Goal: Task Accomplishment & Management: Manage account settings

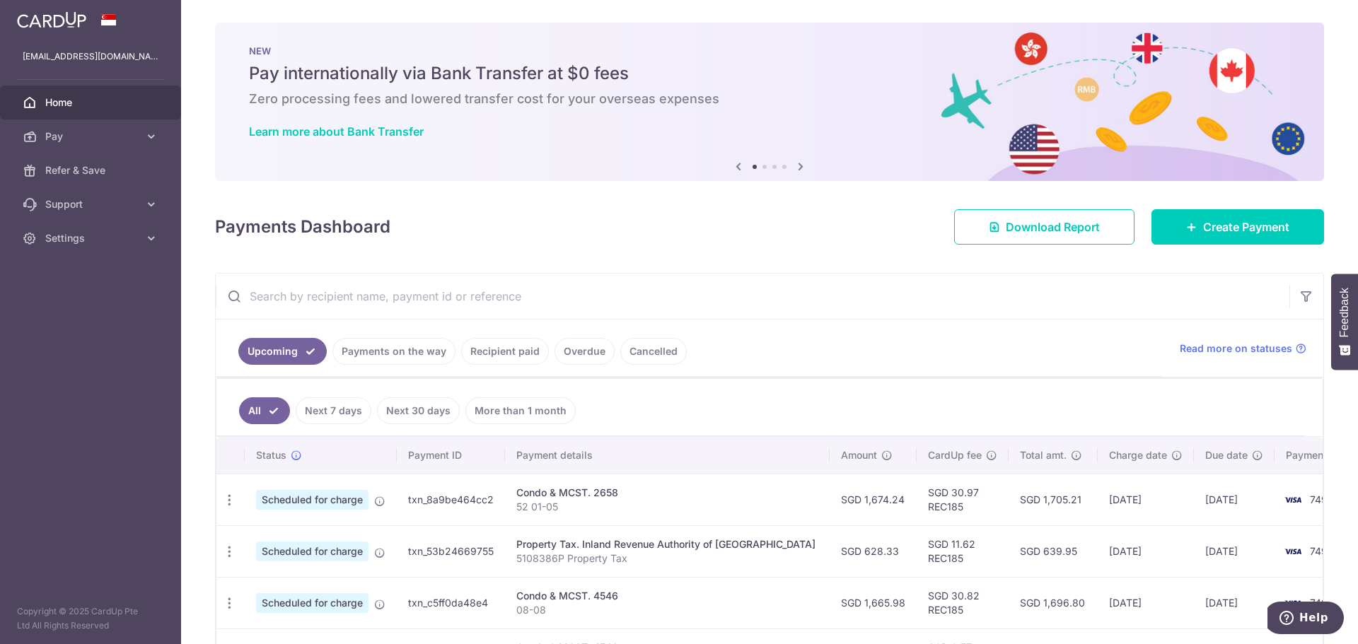
scroll to position [267, 0]
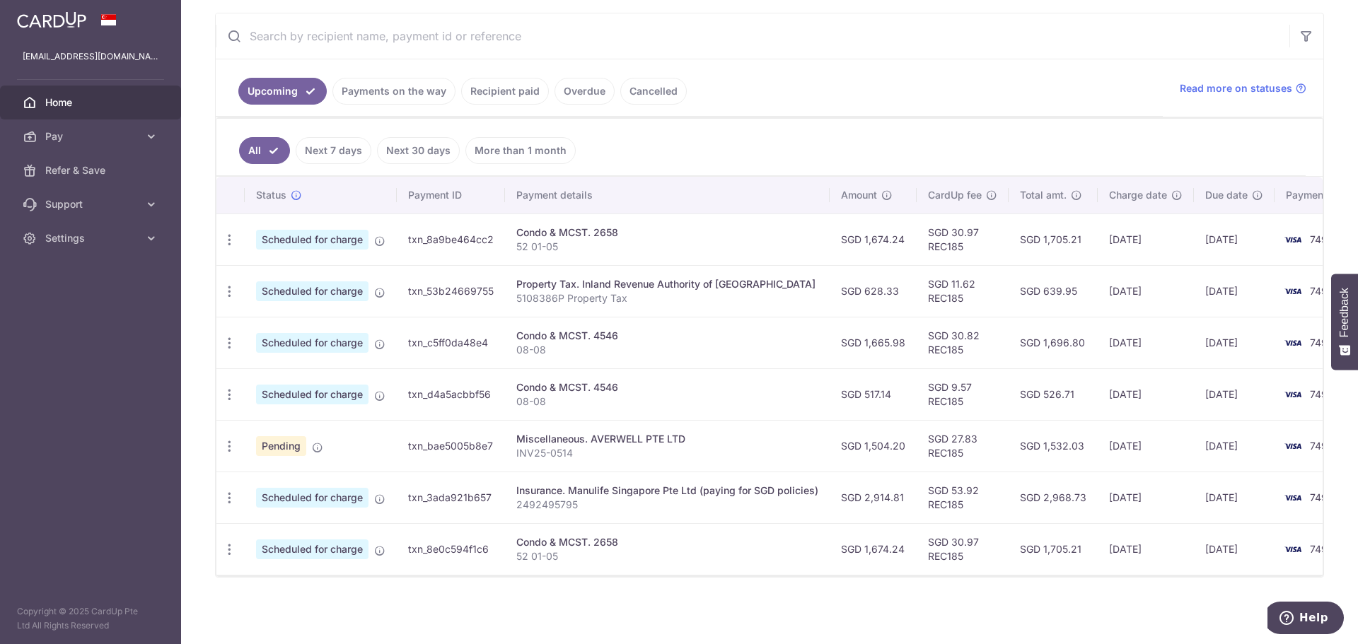
click at [905, 586] on div "× Pause Schedule Pause all future payments in this series Pause just this one p…" at bounding box center [769, 322] width 1177 height 644
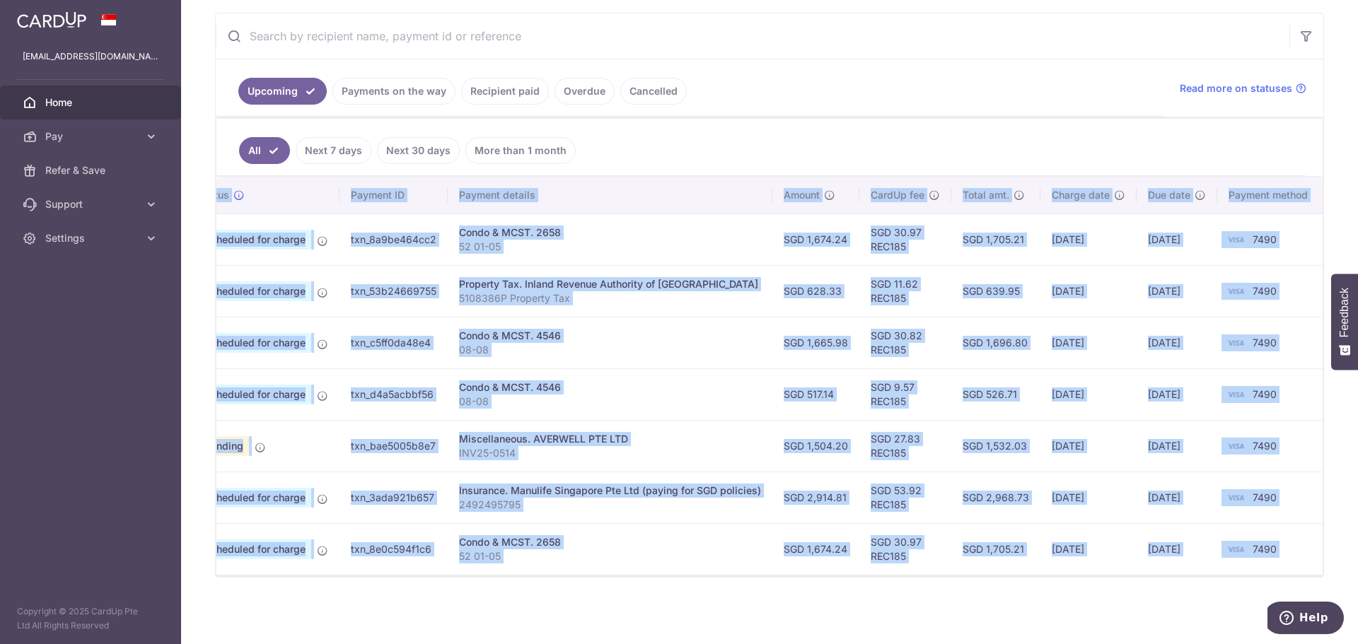
drag, startPoint x: 1021, startPoint y: 575, endPoint x: 874, endPoint y: 571, distance: 146.5
click at [874, 571] on div "Status Payment ID Payment details Amount CardUp fee Total amt. Charge date Due …" at bounding box center [769, 377] width 1106 height 400
click at [852, 616] on div "× Pause Schedule Pause all future payments in this series Pause just this one p…" at bounding box center [769, 322] width 1177 height 644
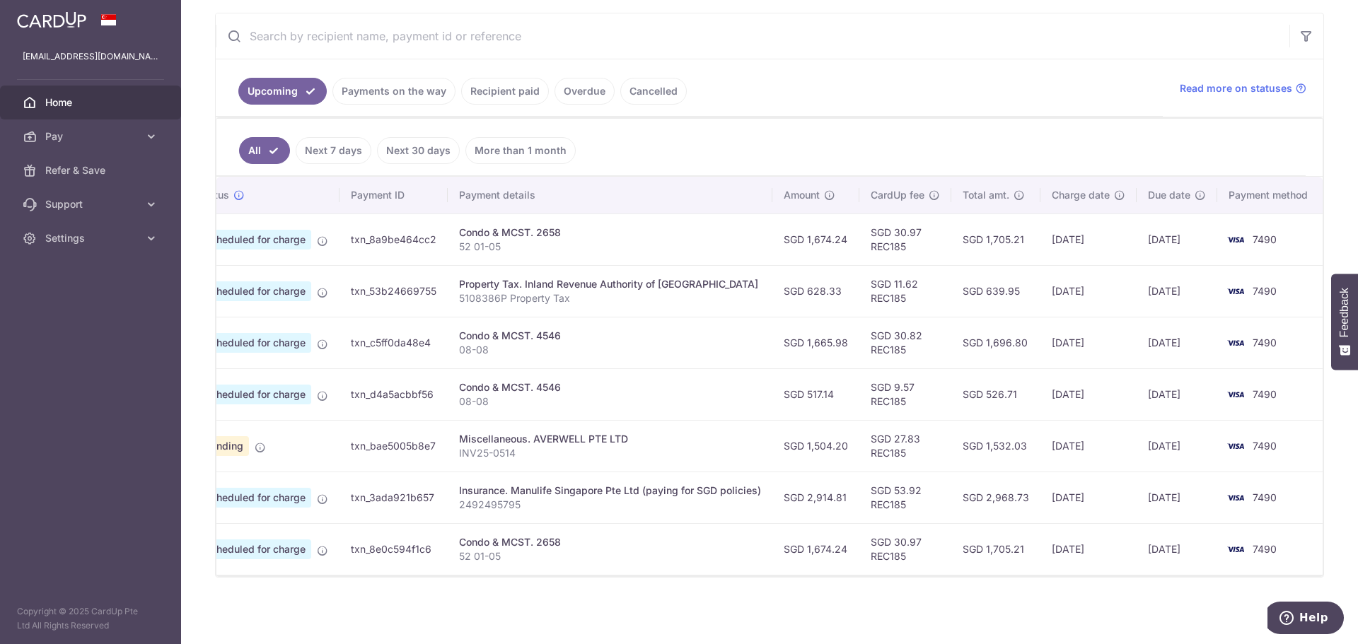
scroll to position [0, 0]
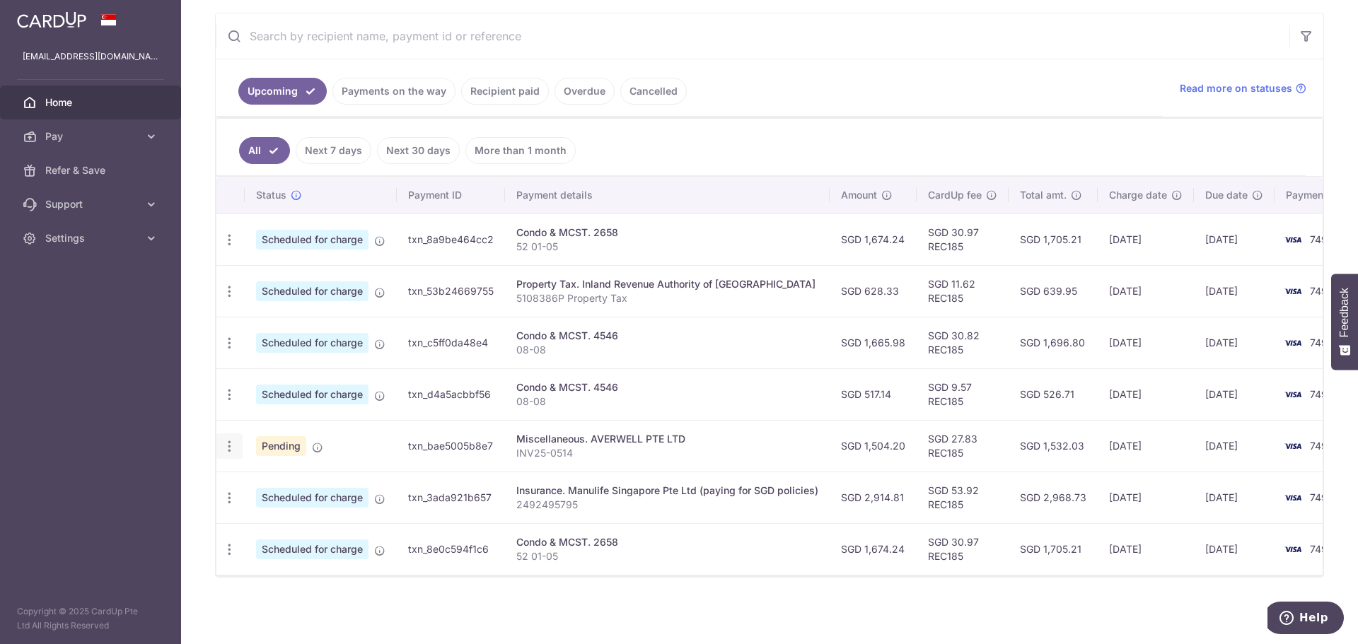
click at [226, 442] on icon "button" at bounding box center [229, 446] width 15 height 15
click at [310, 511] on span "Cancel payment" at bounding box center [305, 519] width 95 height 17
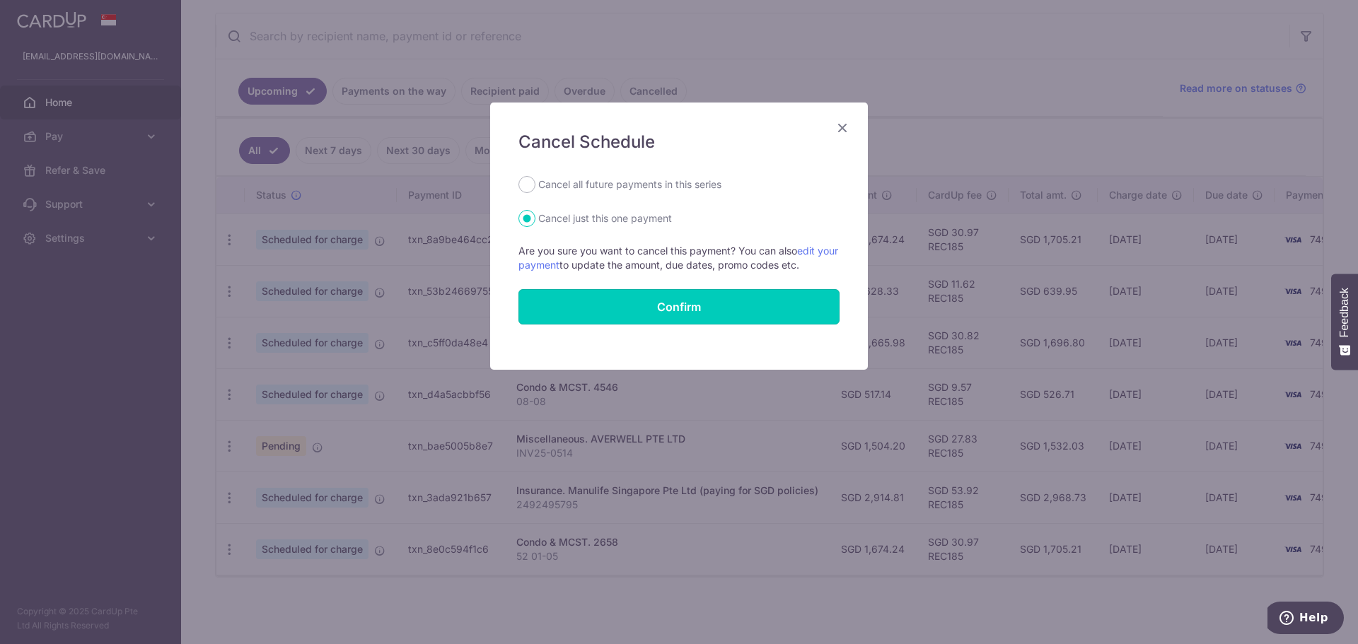
click at [647, 311] on button "Confirm" at bounding box center [679, 306] width 321 height 35
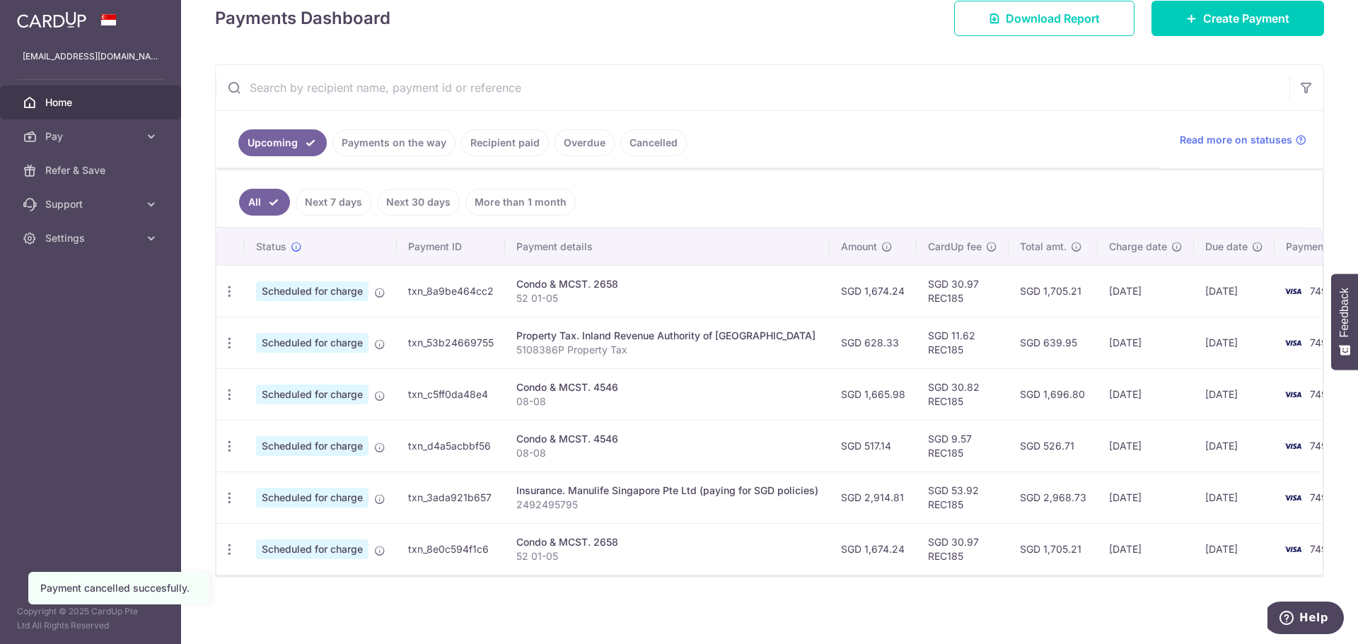
scroll to position [145, 0]
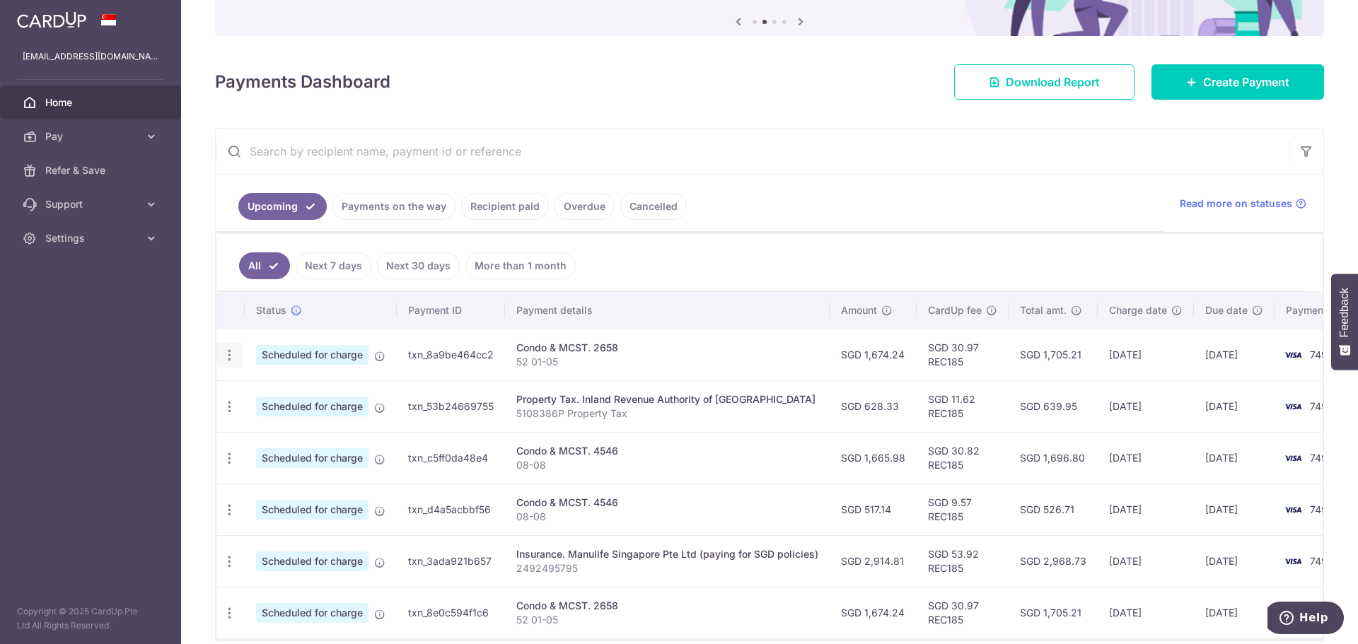
click at [228, 362] on icon "button" at bounding box center [229, 355] width 15 height 15
click at [253, 388] on link "Update payment" at bounding box center [290, 394] width 147 height 34
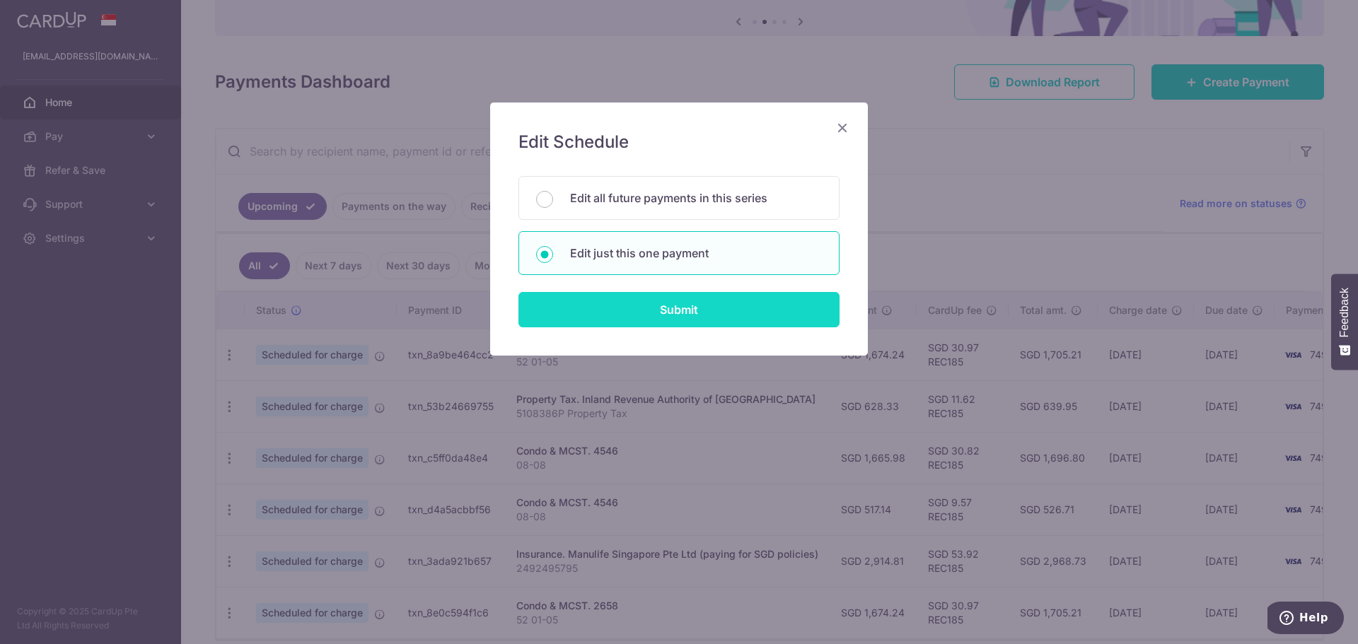
click at [647, 316] on input "Submit" at bounding box center [679, 309] width 321 height 35
radio input "true"
type input "1,674.24"
type input "11/10/2025"
type input "52 01-05"
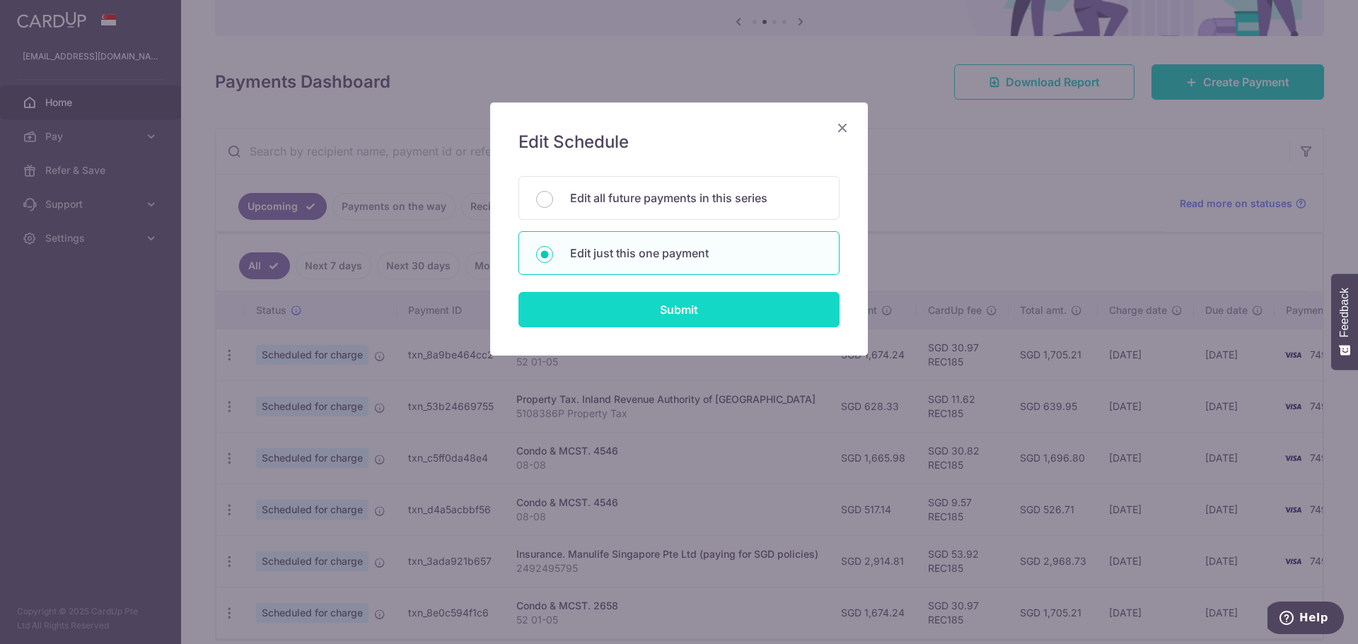
type input "REC185"
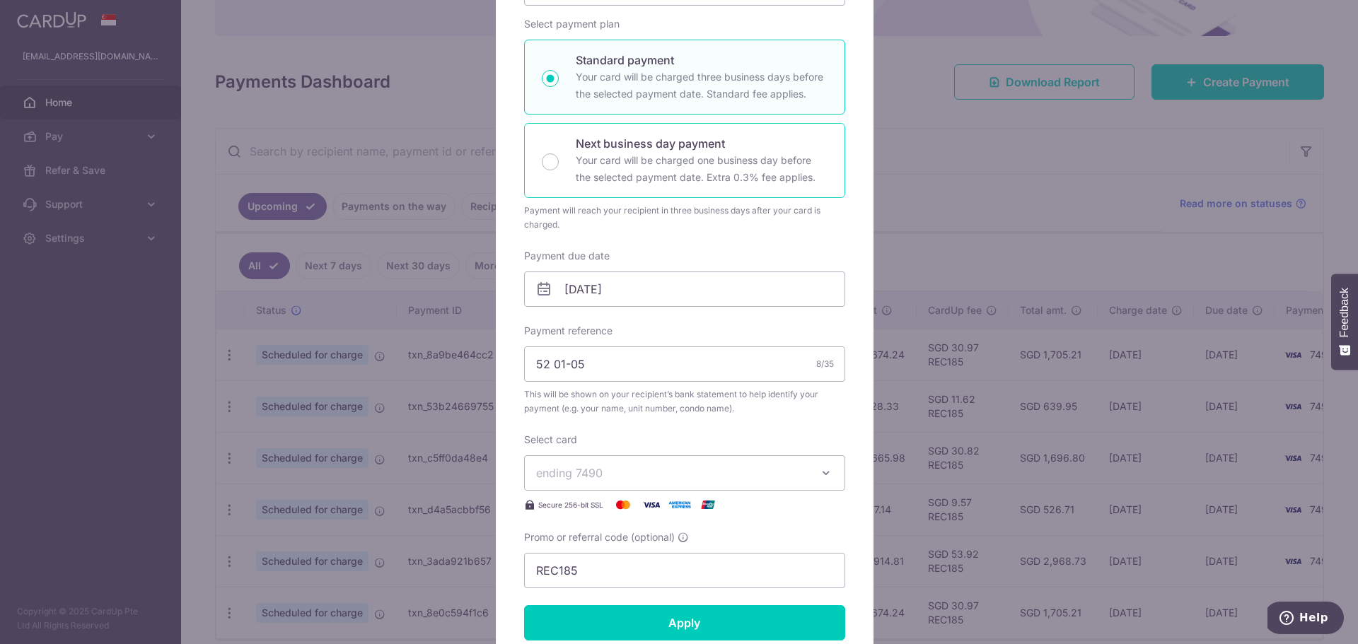
scroll to position [212, 0]
click at [654, 289] on input "11/10/2025" at bounding box center [684, 288] width 321 height 35
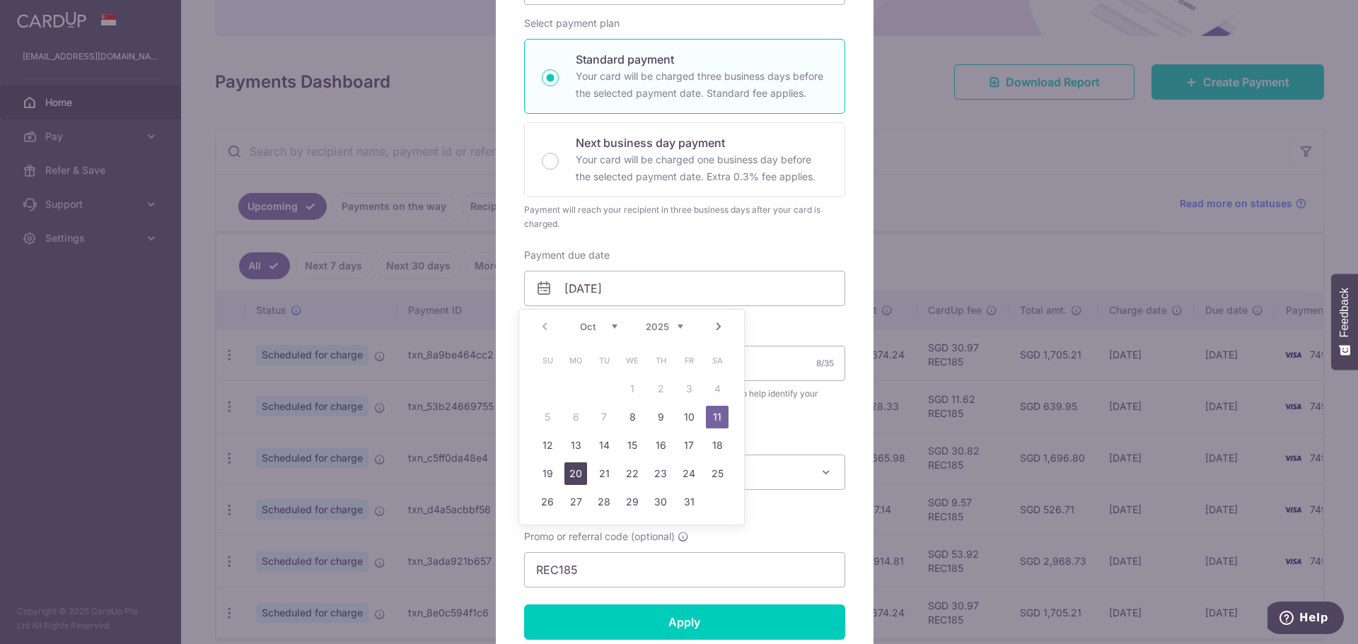
click at [577, 478] on link "20" at bounding box center [576, 474] width 23 height 23
type input "[DATE]"
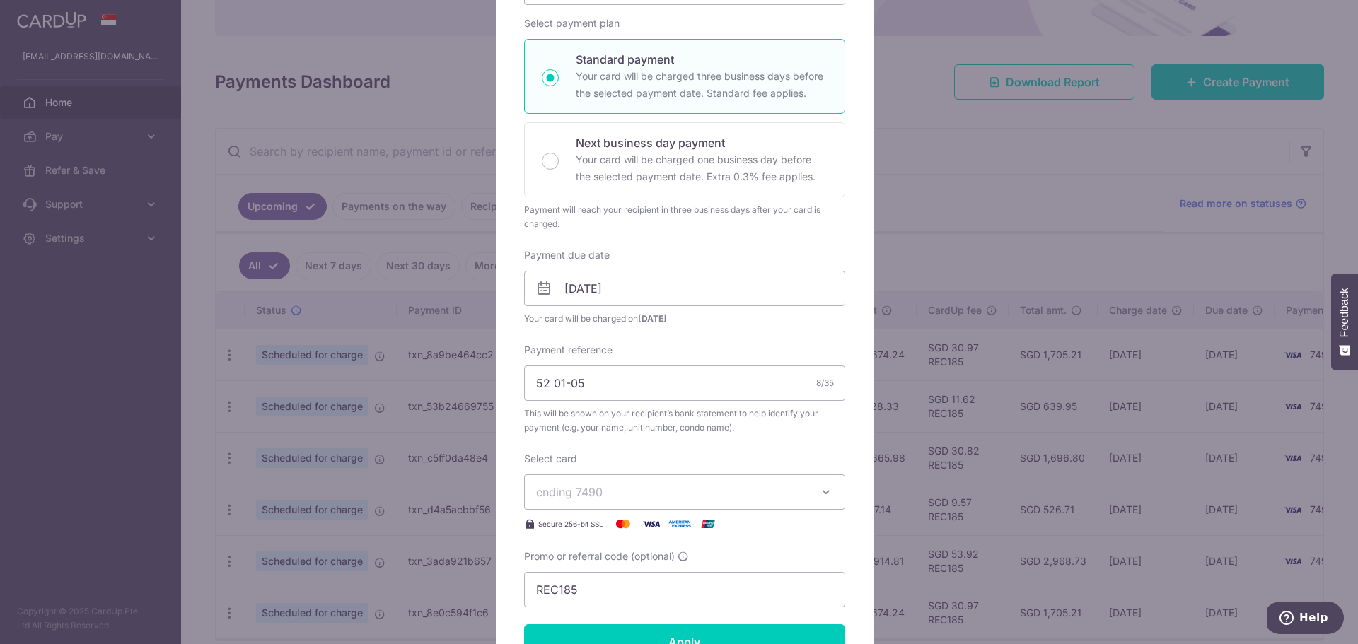
scroll to position [424, 0]
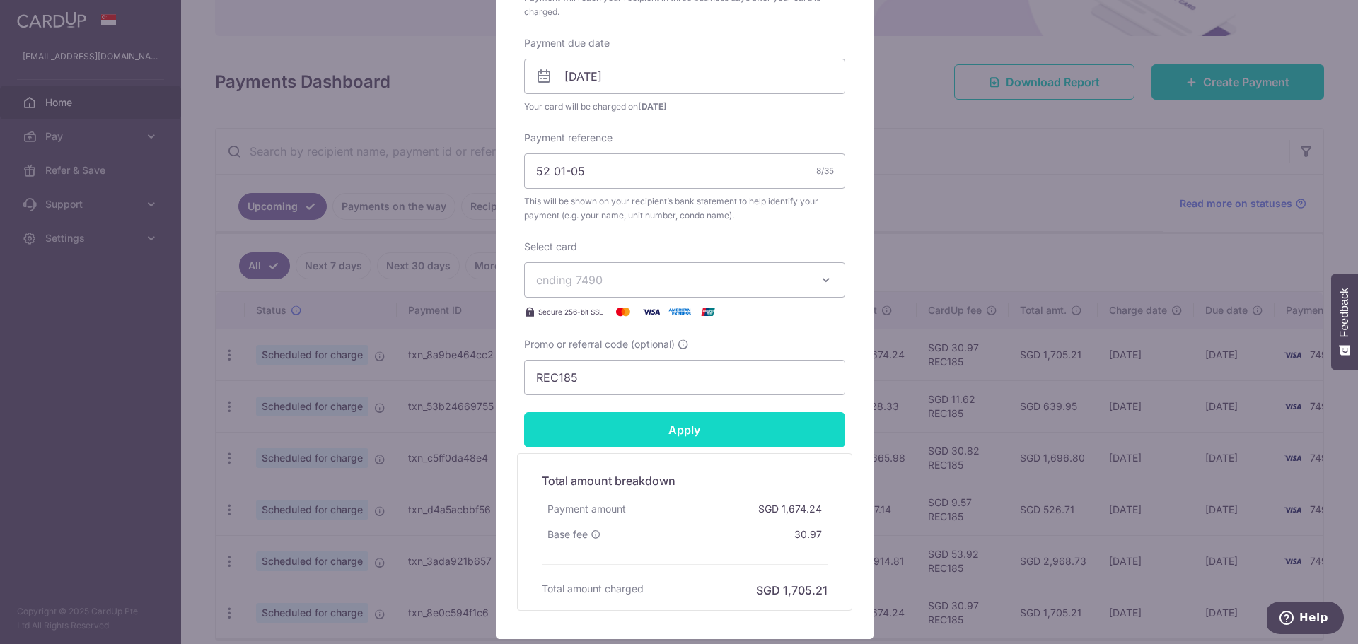
click at [620, 424] on input "Apply" at bounding box center [684, 429] width 321 height 35
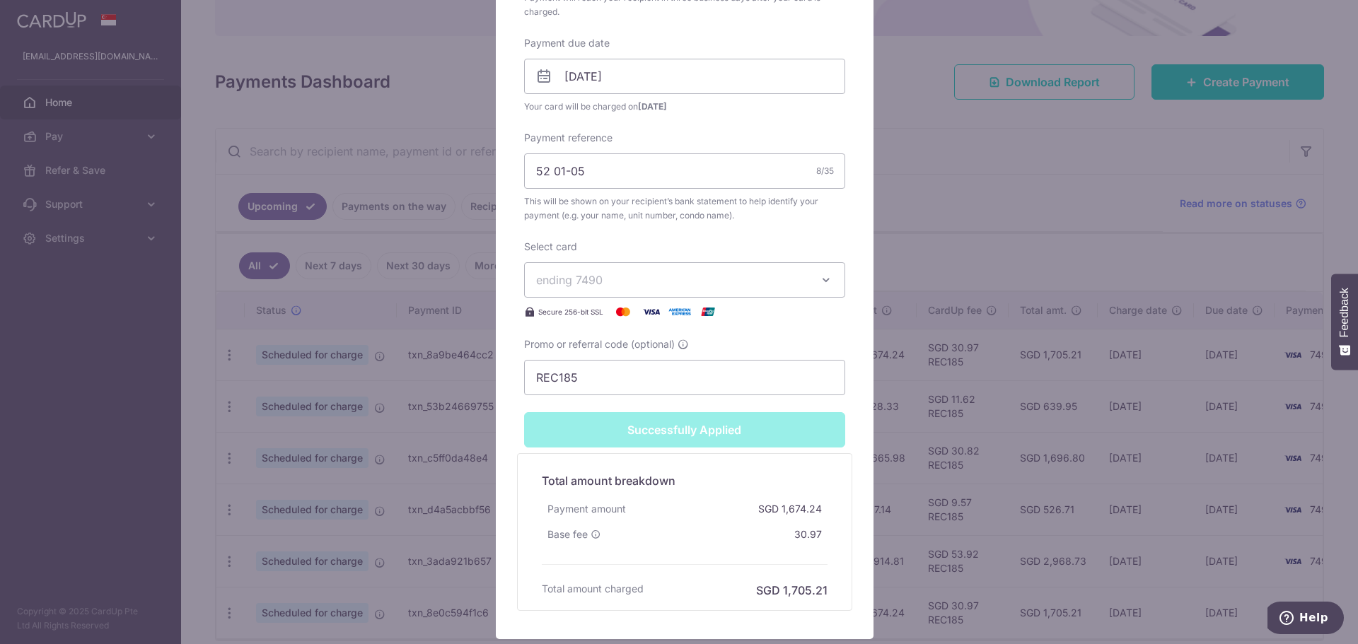
scroll to position [474, 0]
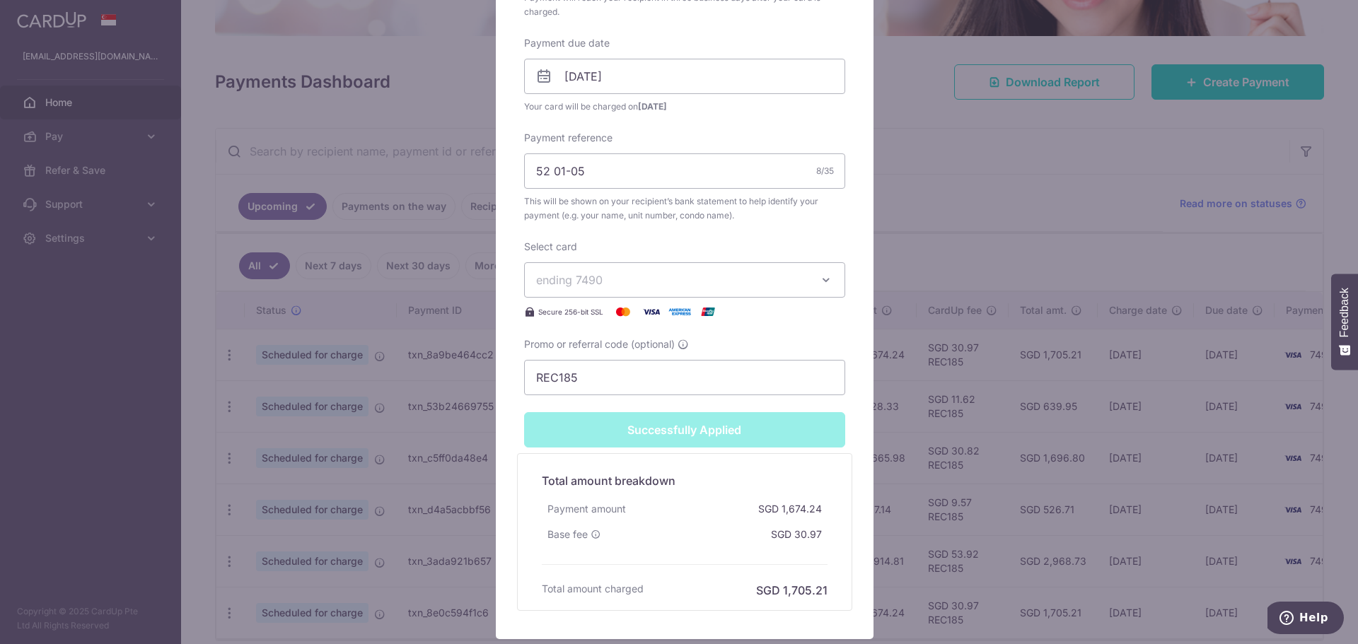
click at [684, 289] on button "ending 7490" at bounding box center [684, 279] width 321 height 35
click at [722, 355] on link "**** 7490" at bounding box center [685, 347] width 320 height 34
type input "Apply"
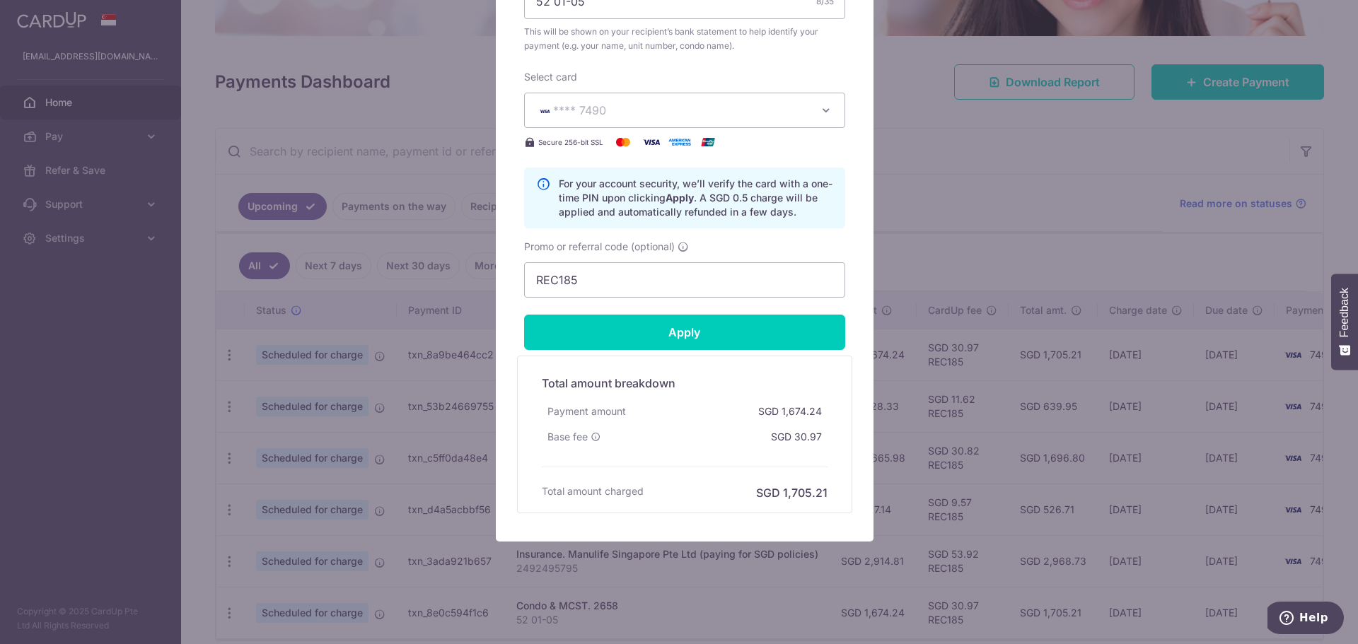
scroll to position [0, 0]
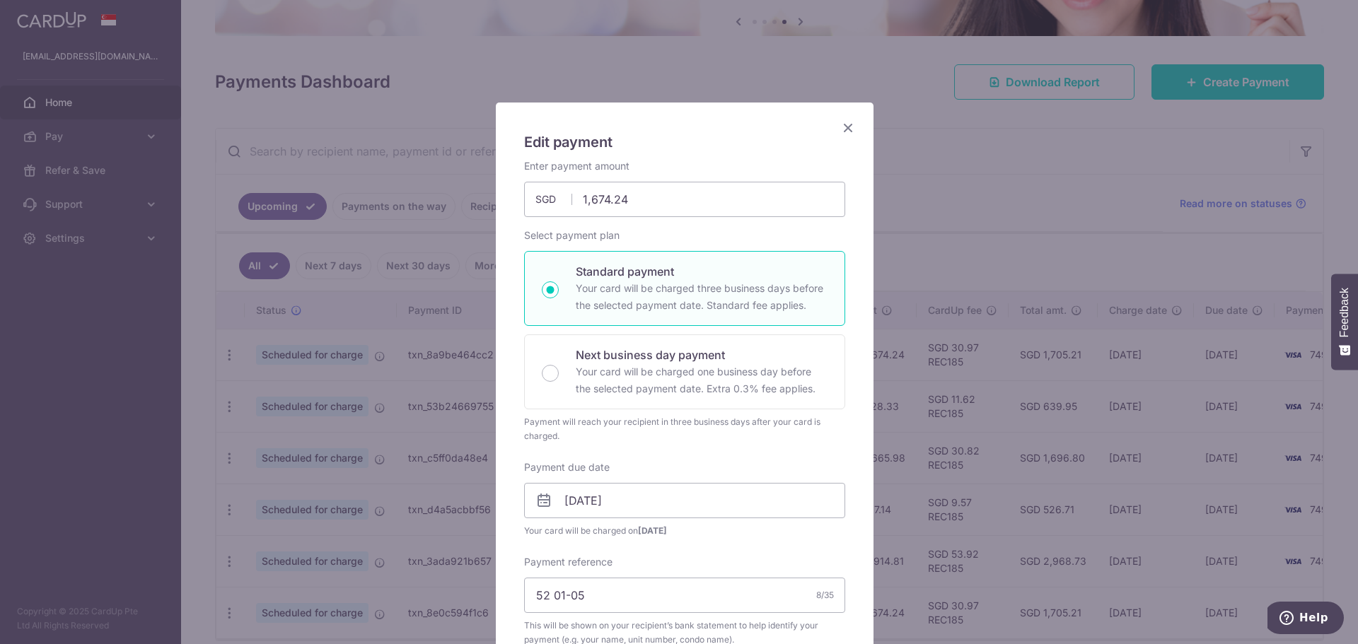
click at [844, 129] on icon "Close" at bounding box center [848, 128] width 17 height 18
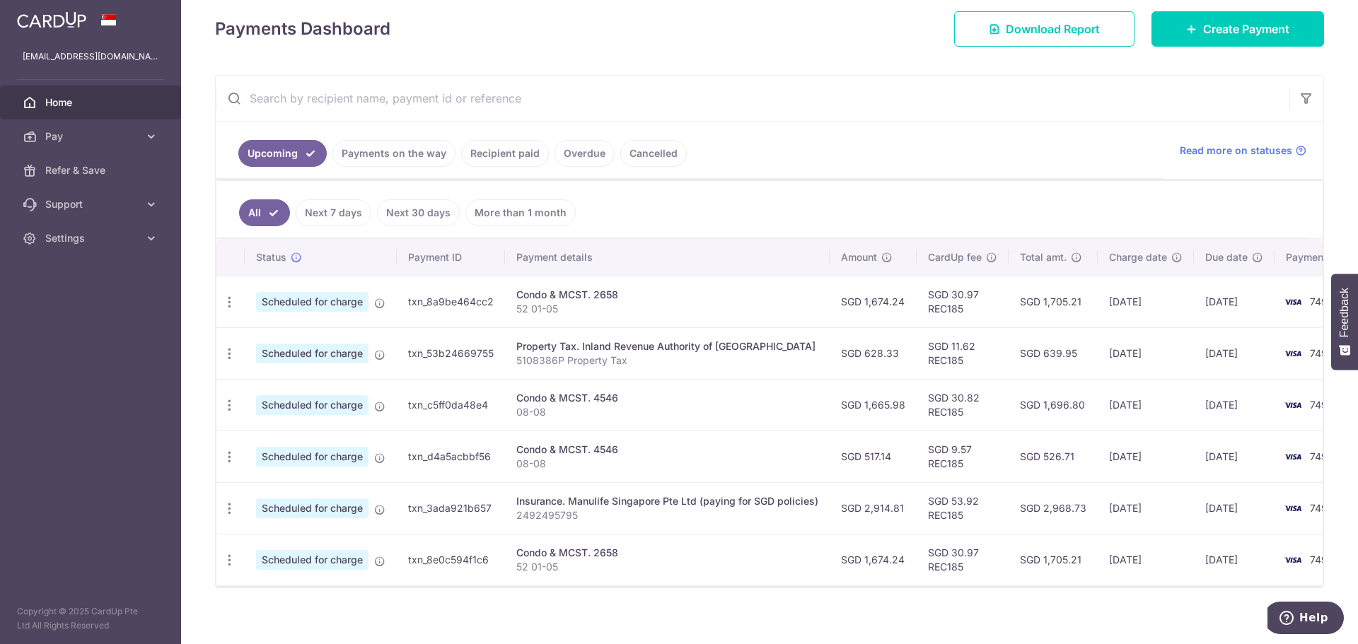
scroll to position [199, 0]
click at [481, 156] on link "Recipient paid" at bounding box center [505, 152] width 88 height 27
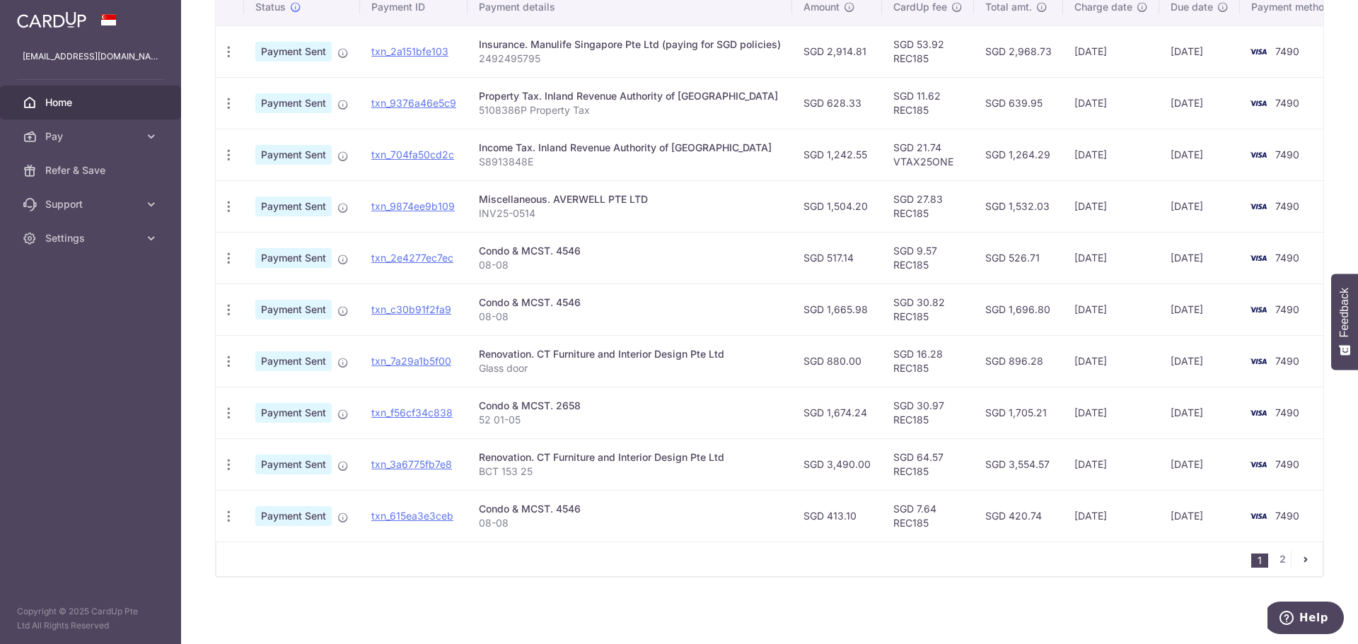
scroll to position [325, 0]
